Goal: Task Accomplishment & Management: Manage account settings

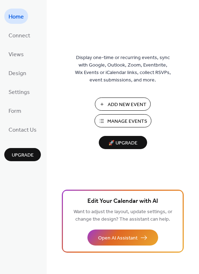
click at [132, 121] on span "Manage Events" at bounding box center [127, 121] width 40 height 7
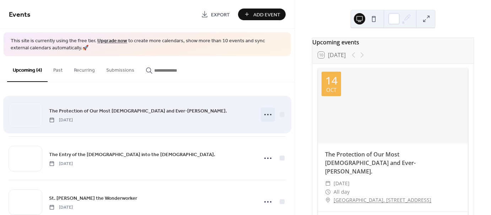
click at [267, 114] on circle at bounding box center [267, 114] width 1 height 1
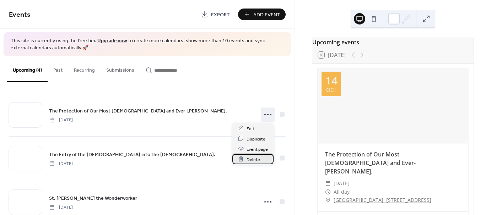
click at [260, 160] on div "Delete" at bounding box center [253, 159] width 41 height 10
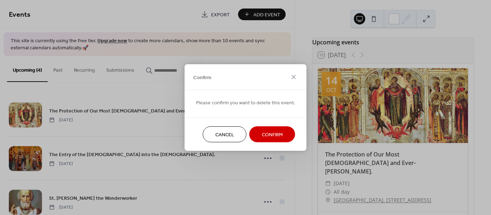
click at [263, 134] on span "Confirm" at bounding box center [272, 135] width 21 height 7
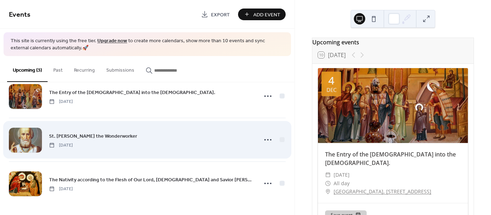
scroll to position [19, 0]
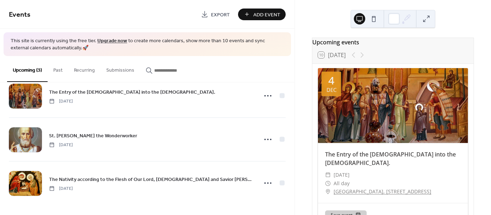
click at [263, 14] on span "Add Event" at bounding box center [267, 14] width 27 height 7
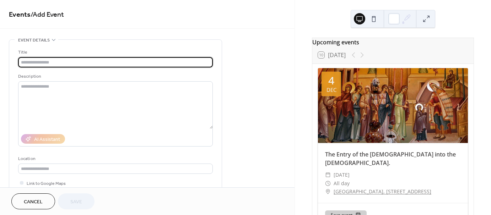
click at [65, 63] on input "text" at bounding box center [115, 62] width 195 height 10
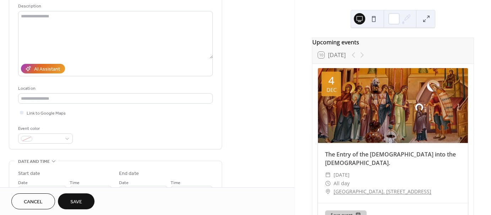
scroll to position [71, 0]
type input "**********"
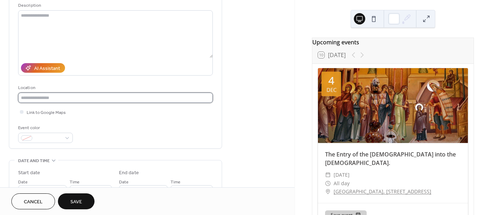
click at [61, 98] on input "text" at bounding box center [115, 98] width 195 height 10
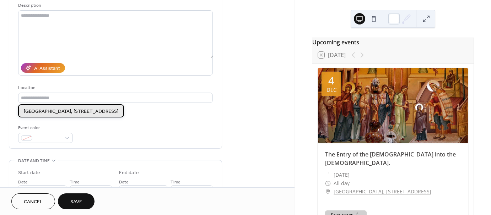
click at [60, 112] on span "[GEOGRAPHIC_DATA], [STREET_ADDRESS]" at bounding box center [71, 111] width 95 height 7
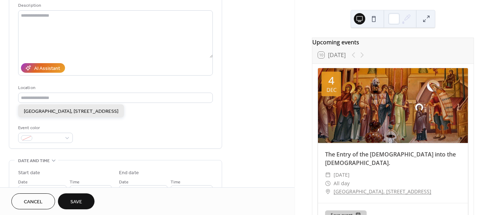
type input "**********"
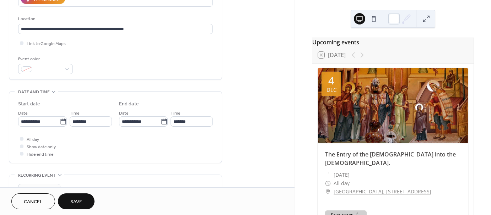
scroll to position [142, 0]
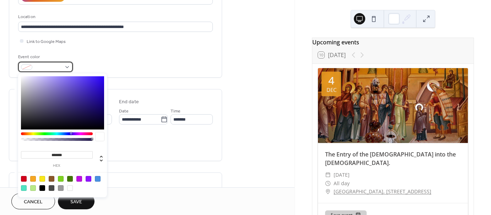
click at [23, 68] on div at bounding box center [26, 67] width 11 height 6
click at [33, 180] on div at bounding box center [33, 179] width 6 height 6
type input "*******"
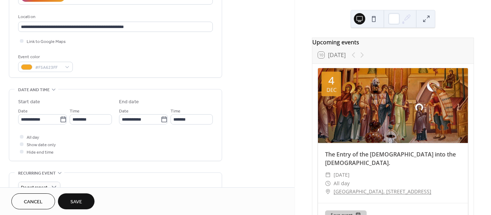
scroll to position [178, 0]
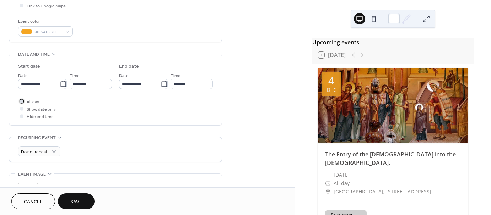
click at [30, 101] on span "All day" at bounding box center [33, 102] width 12 height 7
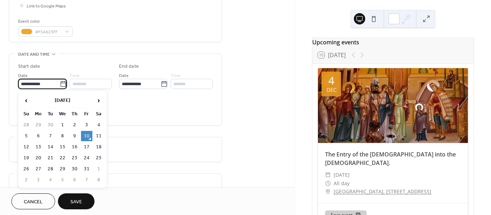
click at [25, 81] on input "**********" at bounding box center [39, 84] width 42 height 10
click at [62, 85] on icon at bounding box center [63, 84] width 7 height 7
click at [60, 85] on input "**********" at bounding box center [39, 84] width 42 height 10
click at [99, 102] on span "›" at bounding box center [99, 101] width 11 height 14
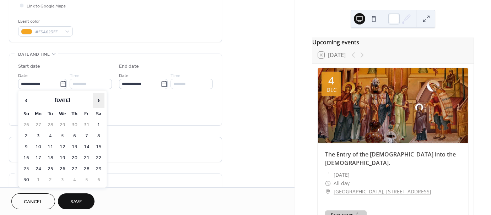
click at [99, 102] on span "›" at bounding box center [99, 101] width 11 height 14
click at [62, 147] on td "14" at bounding box center [62, 147] width 11 height 10
type input "**********"
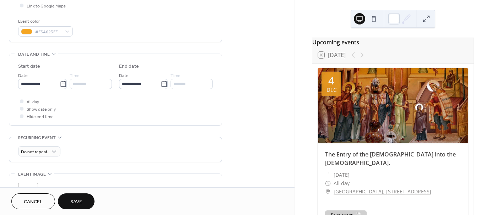
click at [141, 110] on div "All day Show date only Hide end time" at bounding box center [115, 109] width 195 height 22
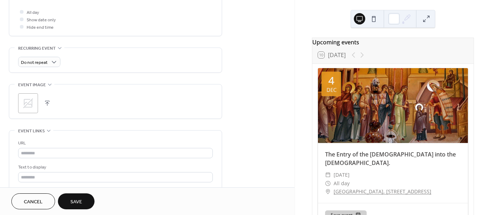
scroll to position [284, 0]
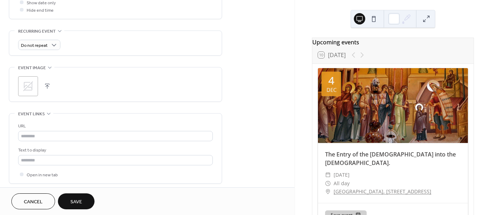
click at [28, 85] on icon at bounding box center [27, 86] width 11 height 11
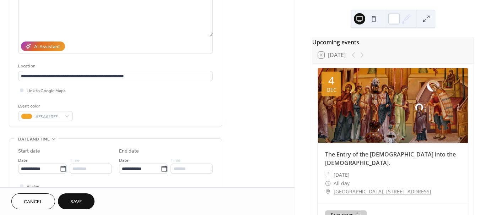
scroll to position [92, 0]
drag, startPoint x: 22, startPoint y: 89, endPoint x: 42, endPoint y: 93, distance: 20.7
click at [22, 89] on div at bounding box center [22, 91] width 4 height 4
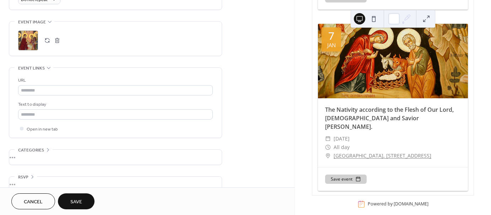
scroll to position [341, 0]
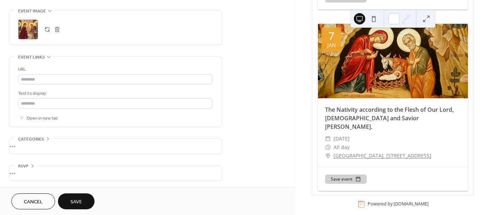
drag, startPoint x: 81, startPoint y: 201, endPoint x: 85, endPoint y: 200, distance: 3.9
click at [81, 201] on span "Save" at bounding box center [76, 202] width 12 height 7
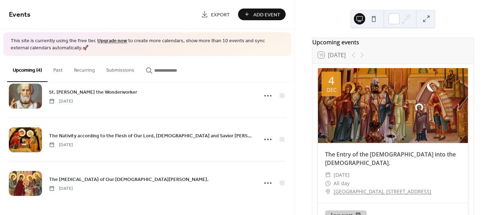
click at [375, 20] on button at bounding box center [373, 18] width 11 height 11
